Goal: Information Seeking & Learning: Learn about a topic

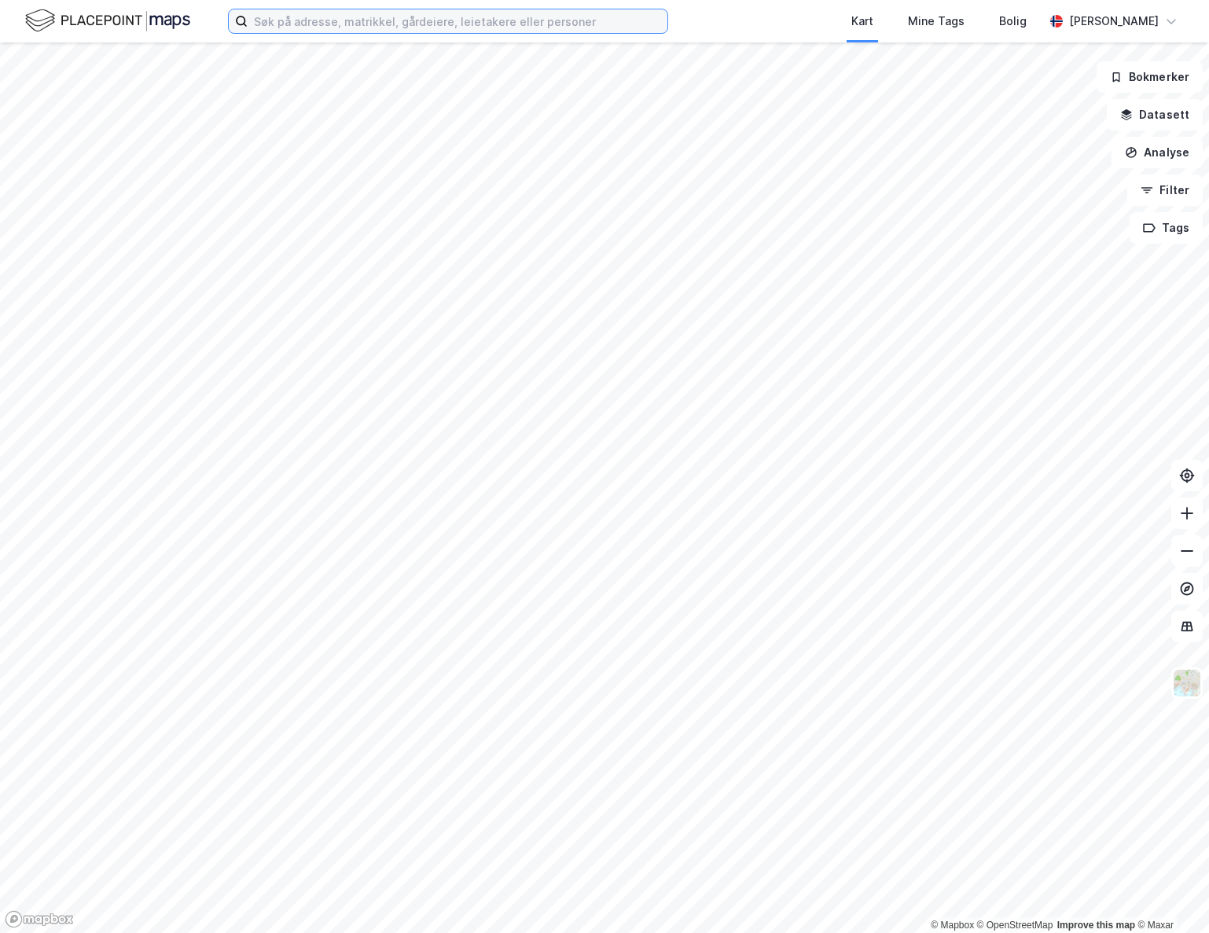
click at [264, 22] on input at bounding box center [458, 21] width 420 height 24
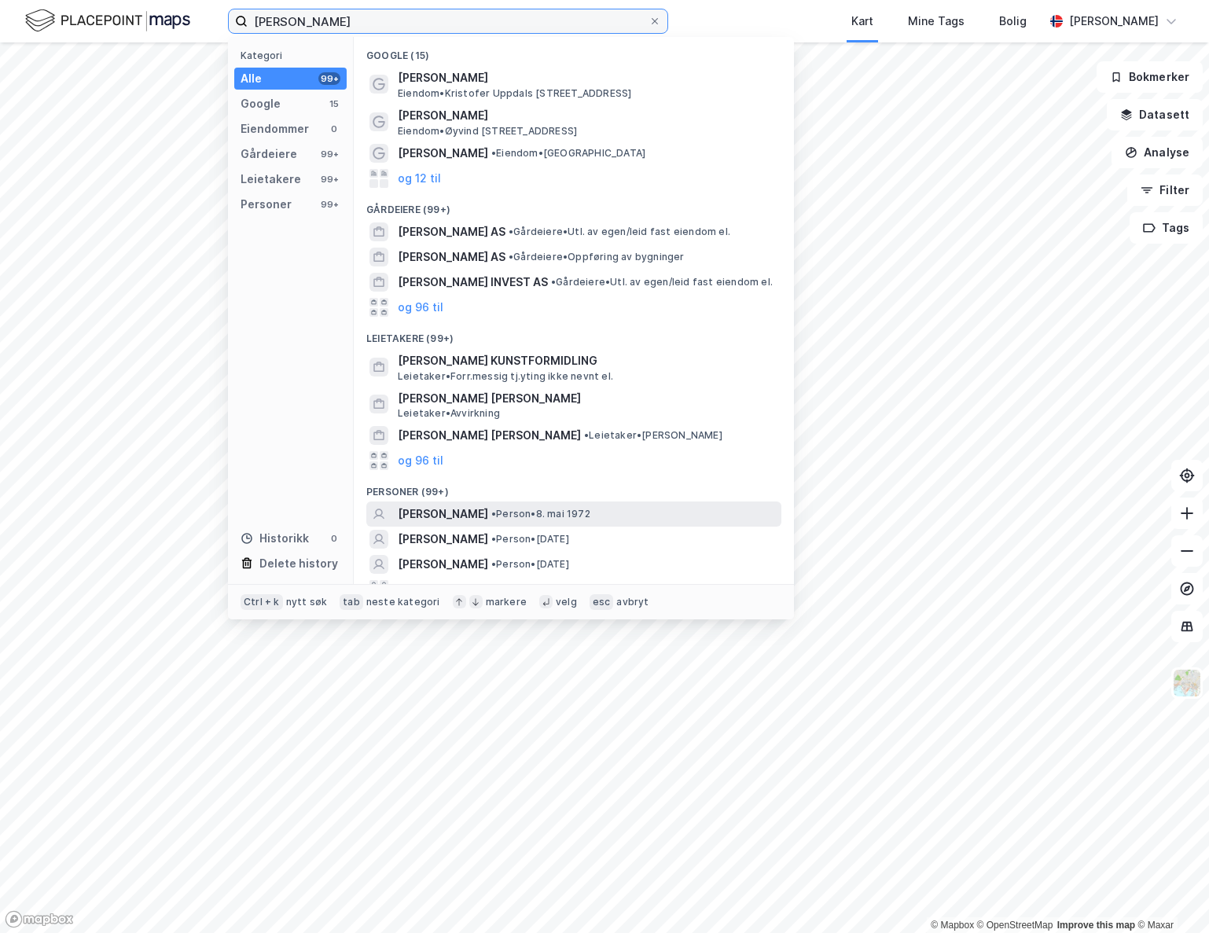
type input "[PERSON_NAME]"
click at [431, 510] on span "[PERSON_NAME]" at bounding box center [443, 514] width 90 height 19
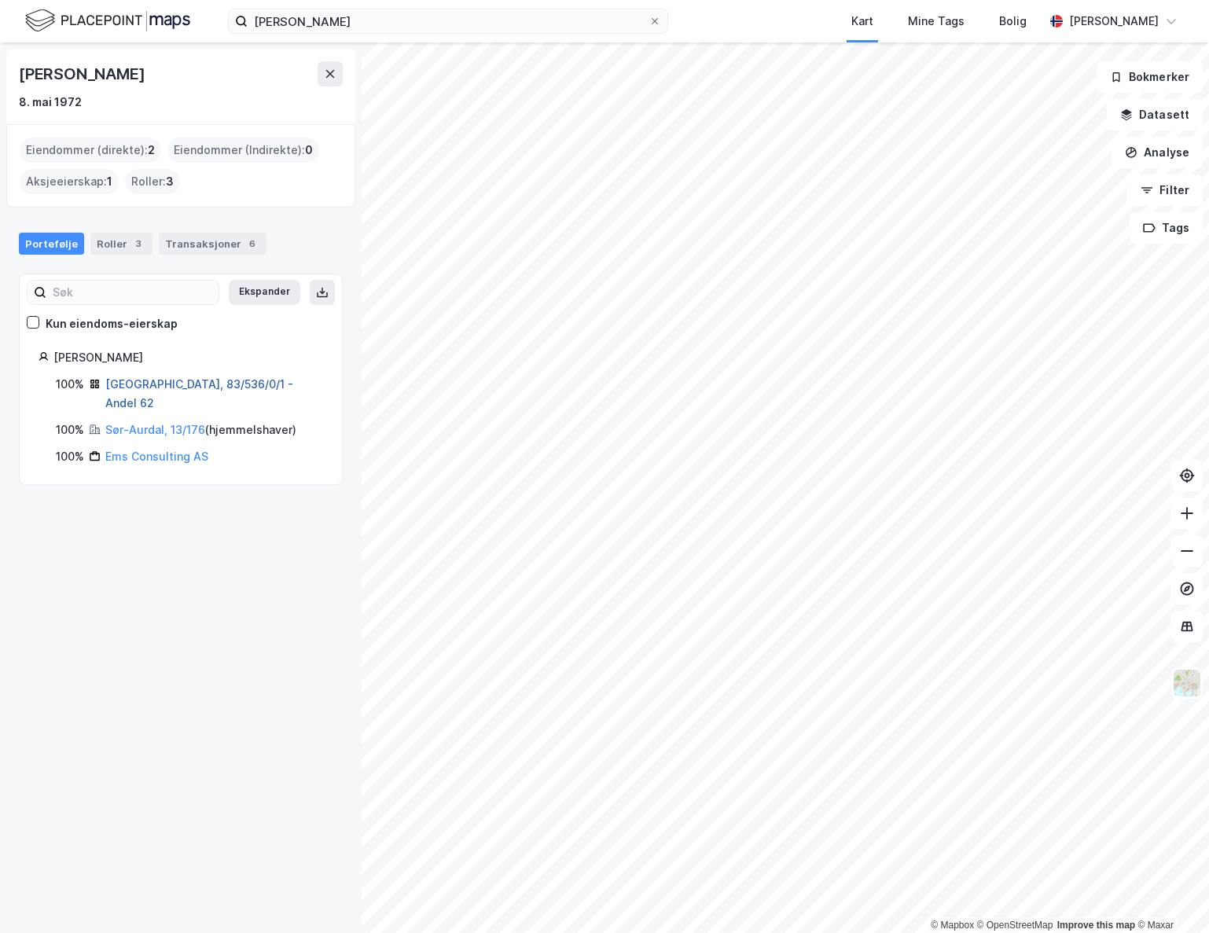
click at [177, 386] on link "[GEOGRAPHIC_DATA], 83/536/0/1 - Andel 62" at bounding box center [199, 393] width 188 height 32
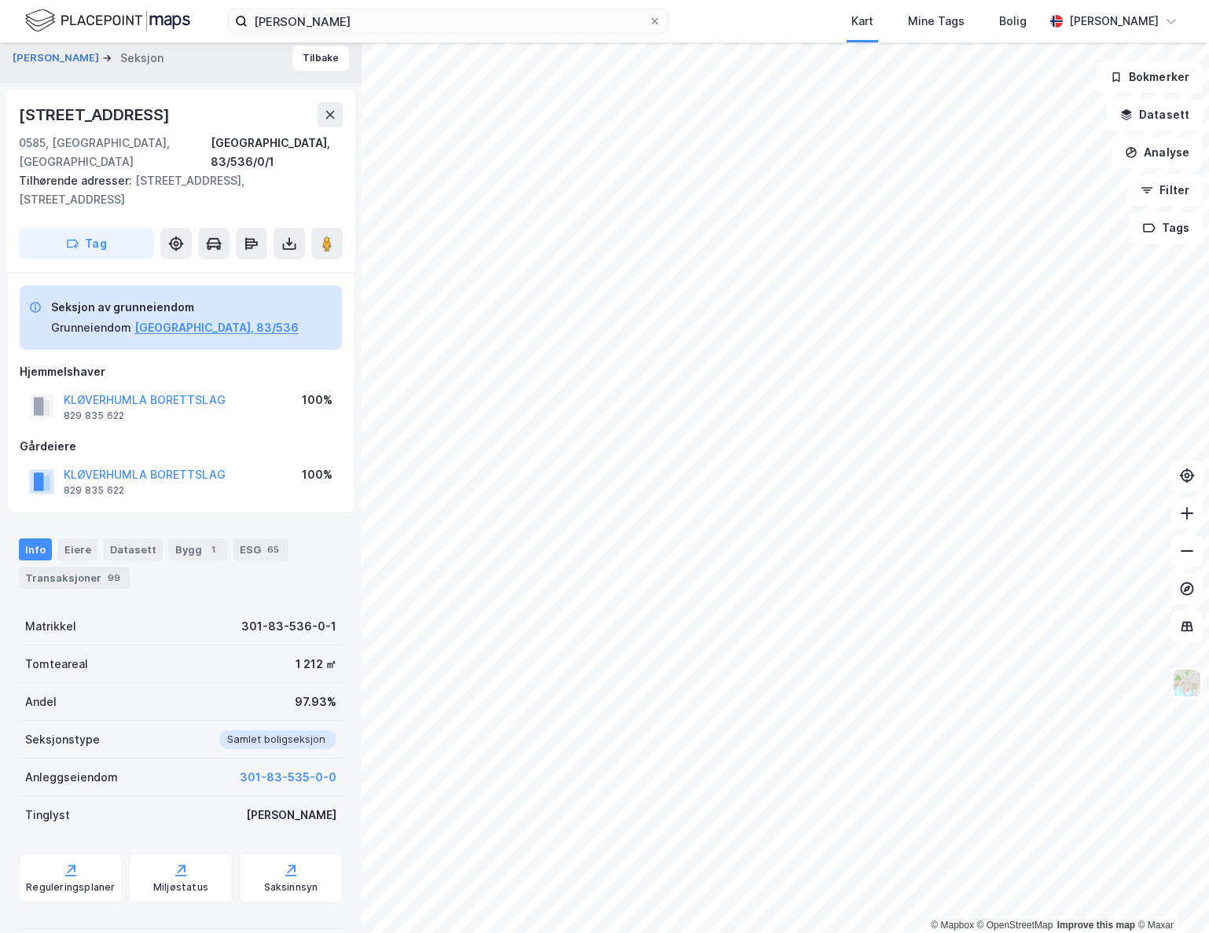
scroll to position [12, 0]
click at [51, 565] on div "Transaksjoner 99" at bounding box center [74, 576] width 111 height 22
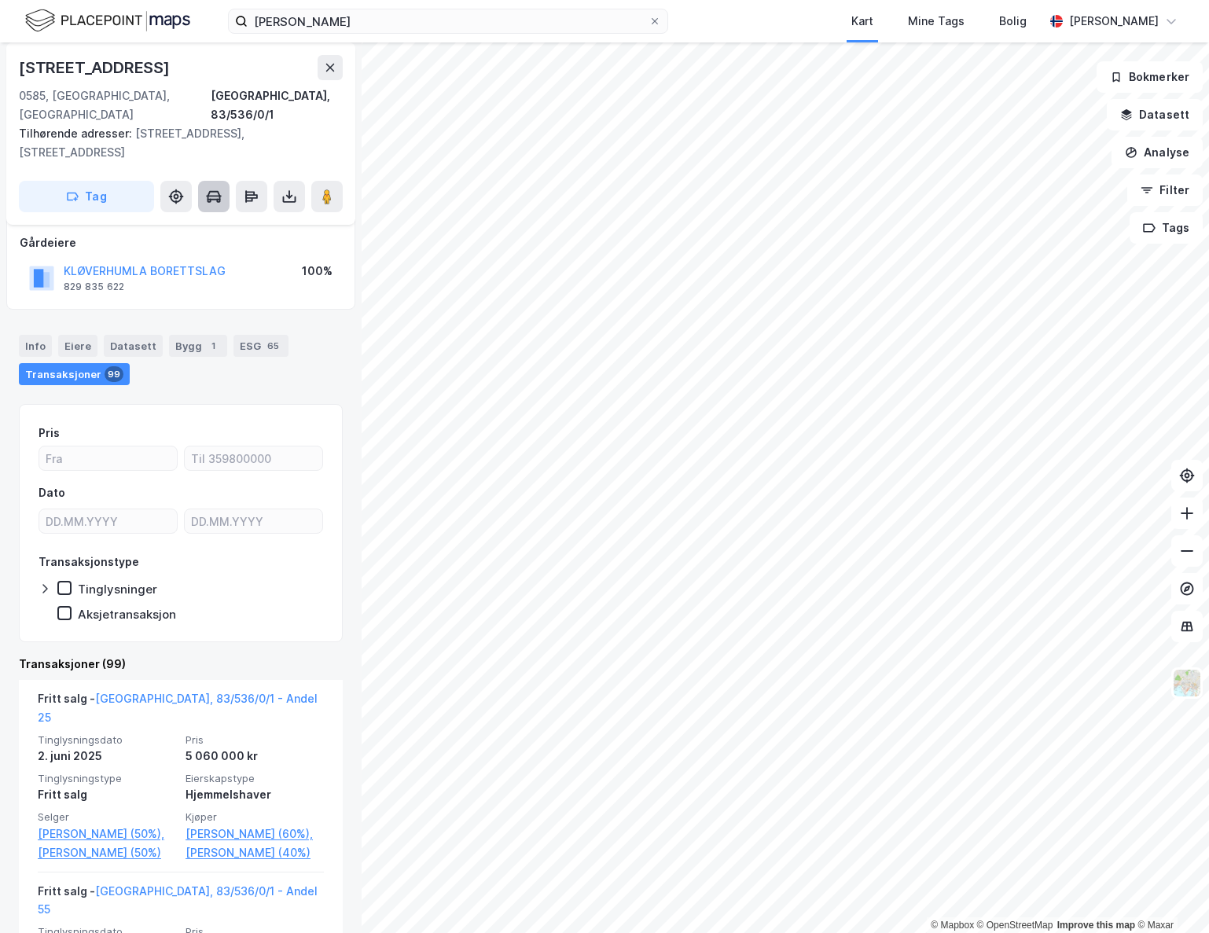
scroll to position [236, 0]
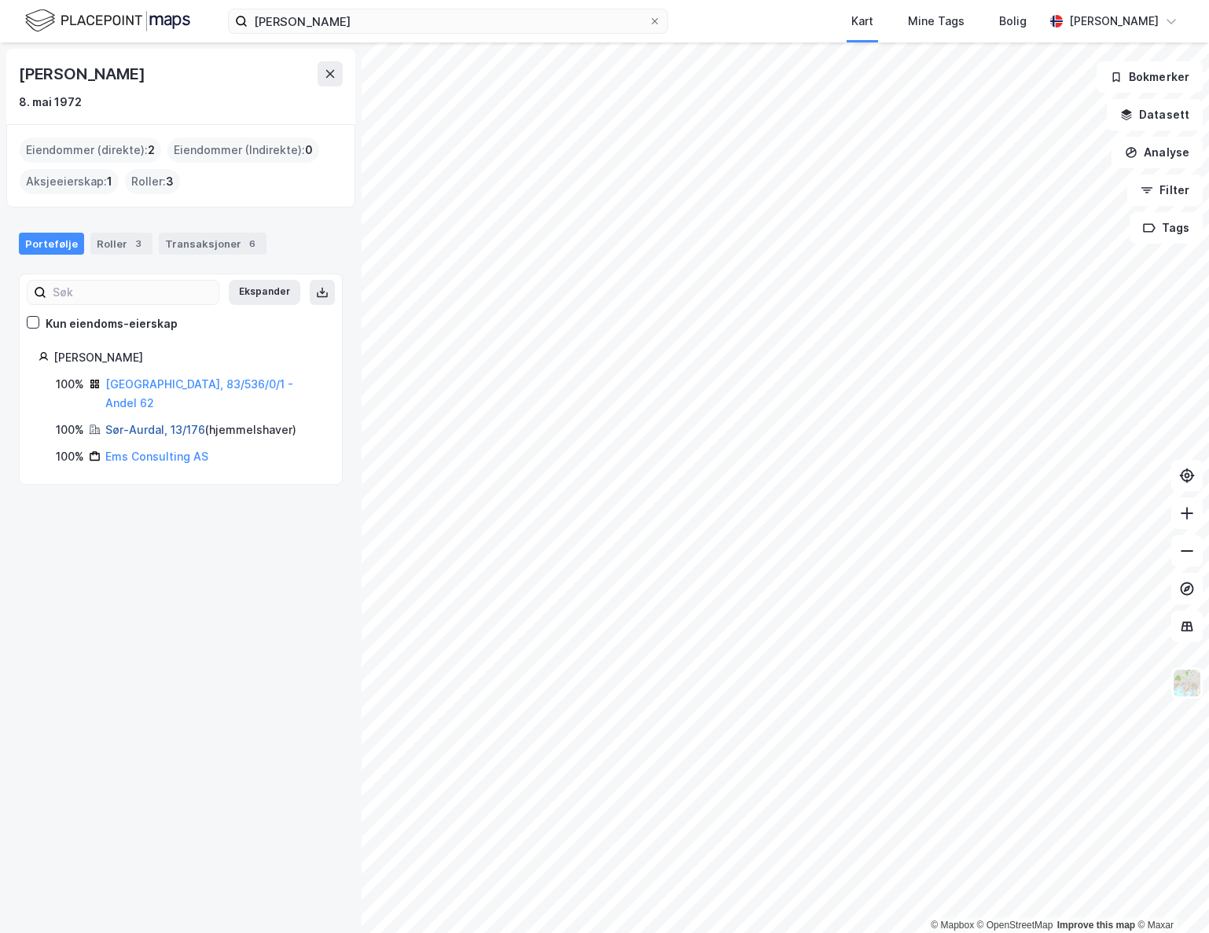
click at [155, 423] on link "Sør-Aurdal, 13/176" at bounding box center [155, 429] width 100 height 13
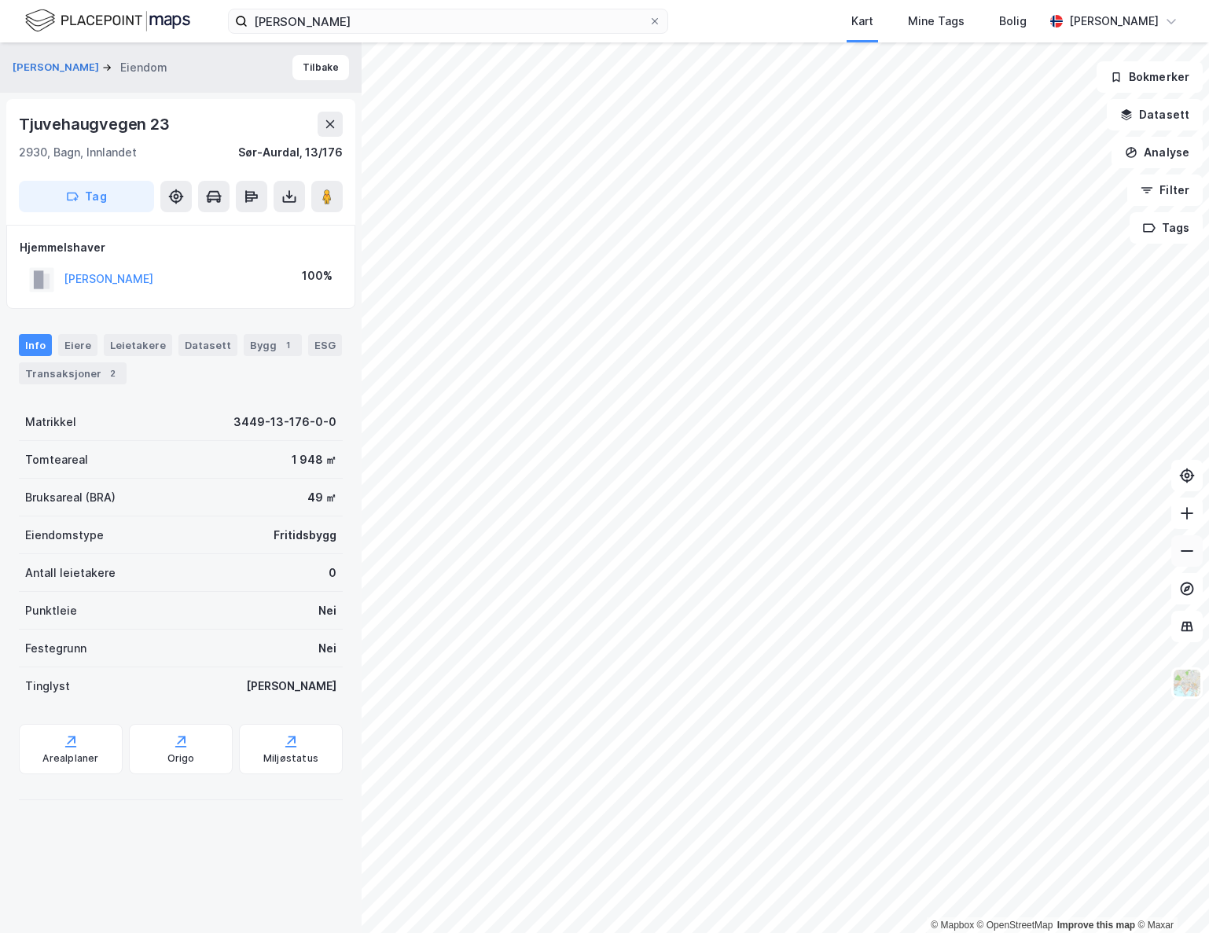
click at [1194, 554] on icon at bounding box center [1188, 551] width 16 height 16
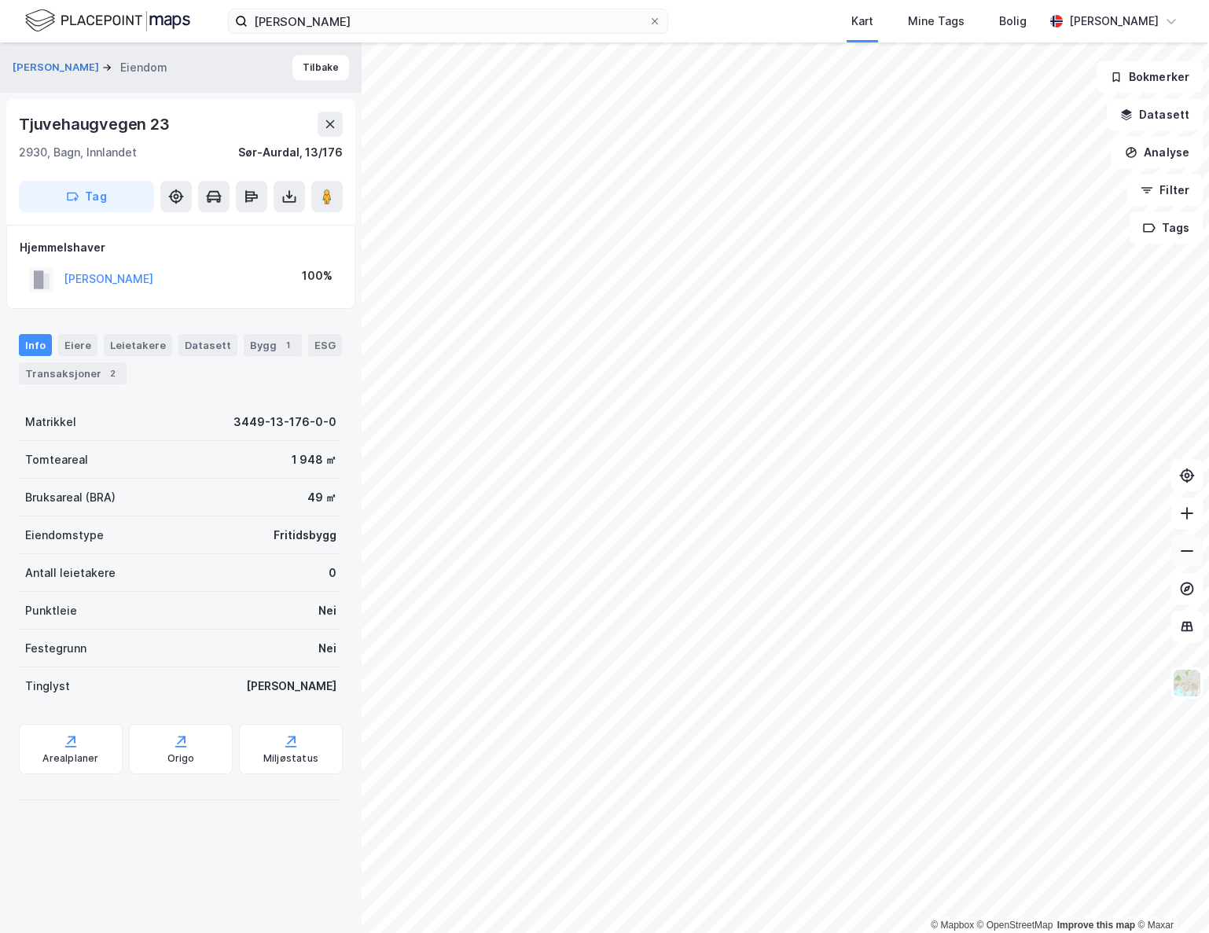
click at [1194, 554] on icon at bounding box center [1188, 551] width 16 height 16
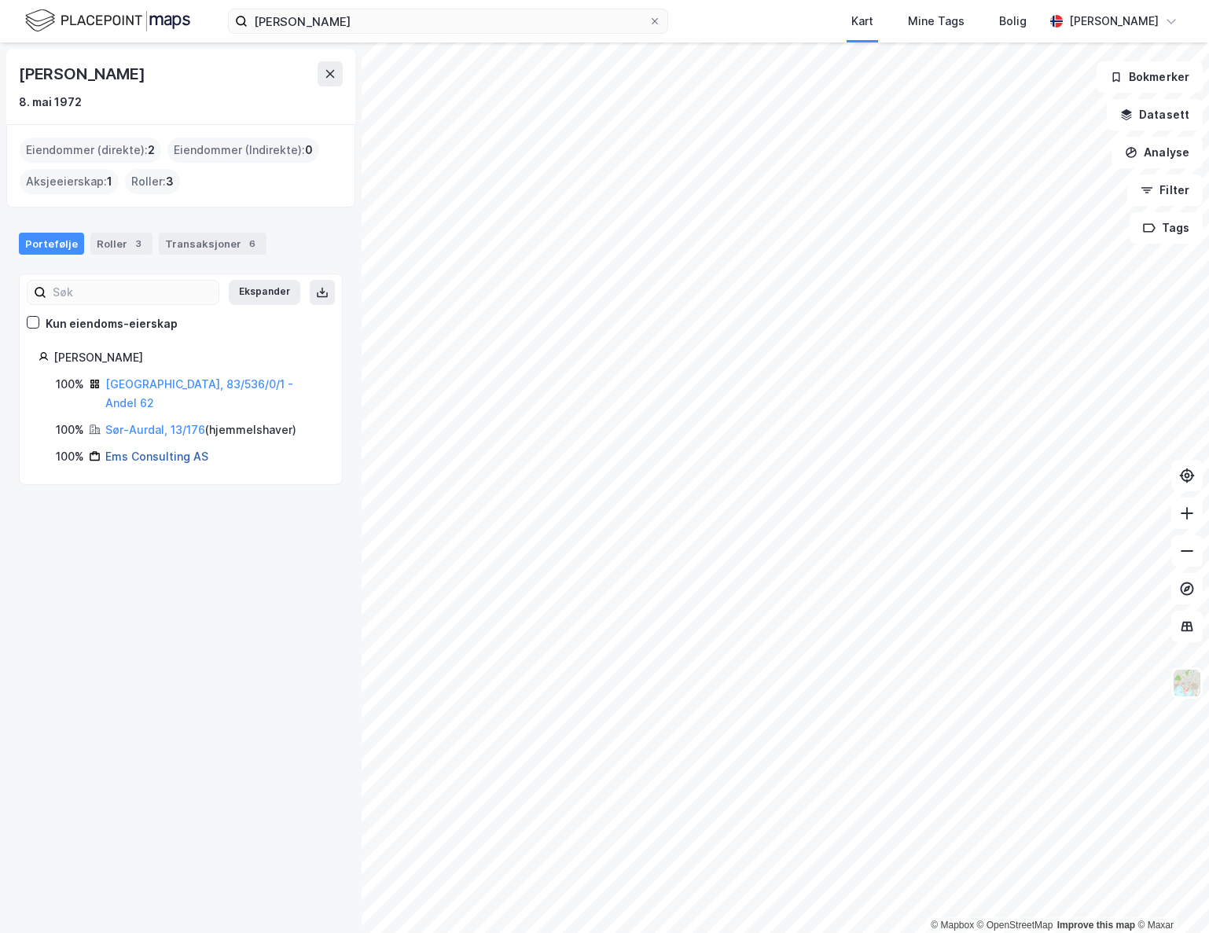
click at [156, 450] on link "Ems Consulting AS" at bounding box center [156, 456] width 103 height 13
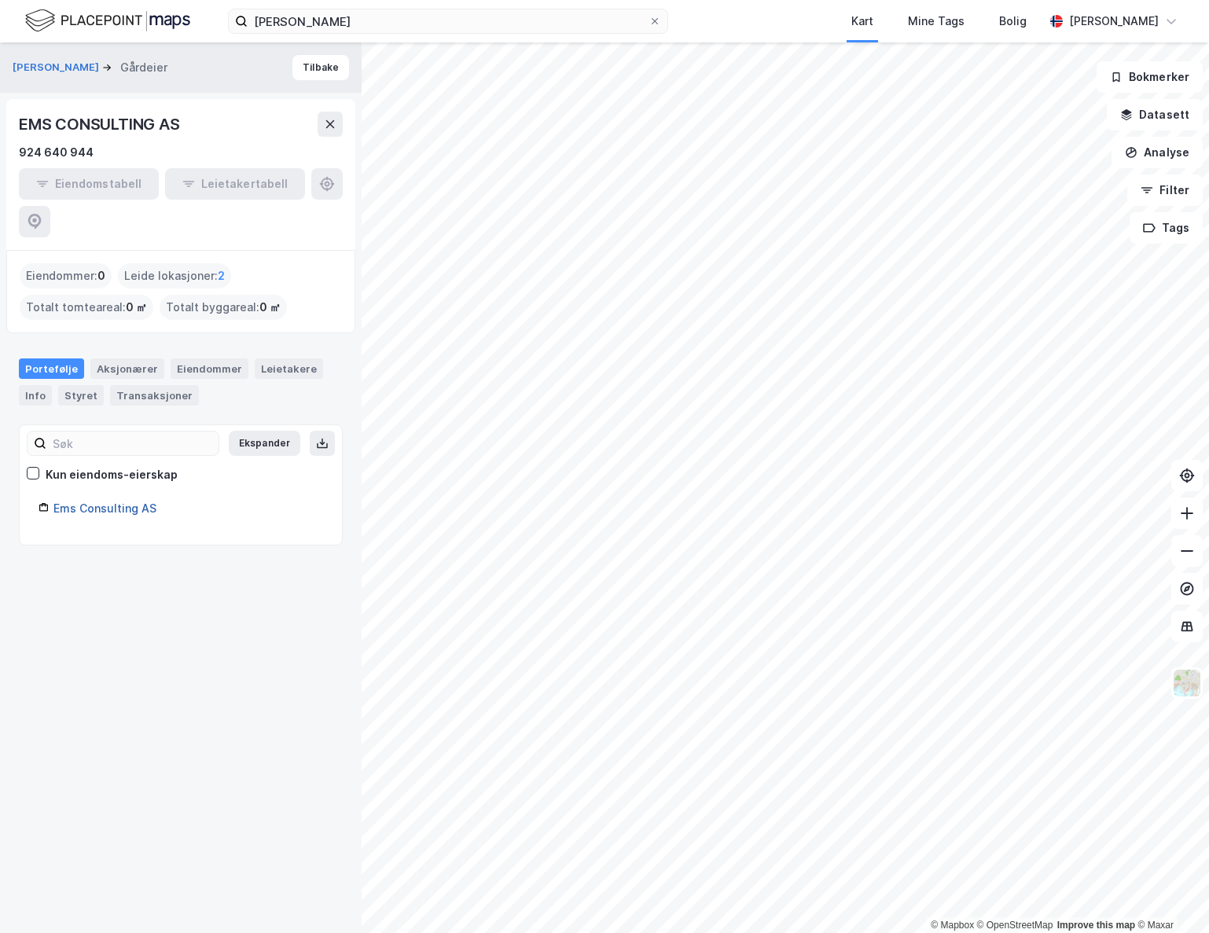
click at [115, 502] on link "Ems Consulting AS" at bounding box center [104, 508] width 103 height 13
click at [109, 502] on link "Ems Consulting AS" at bounding box center [104, 508] width 103 height 13
